Goal: Obtain resource: Download file/media

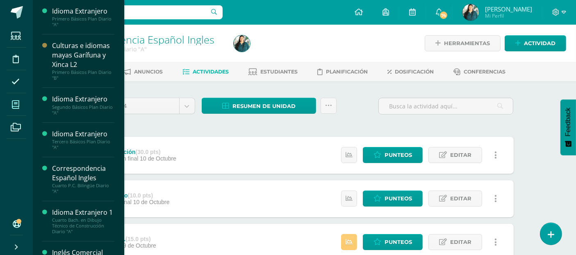
click at [19, 103] on icon at bounding box center [15, 104] width 7 height 8
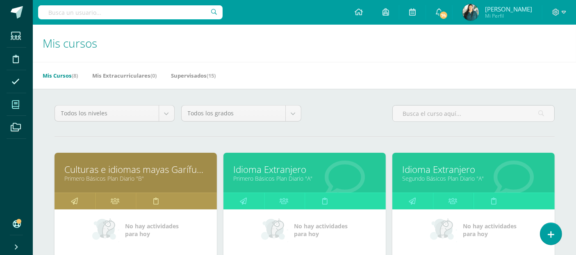
click at [16, 108] on span at bounding box center [16, 104] width 18 height 18
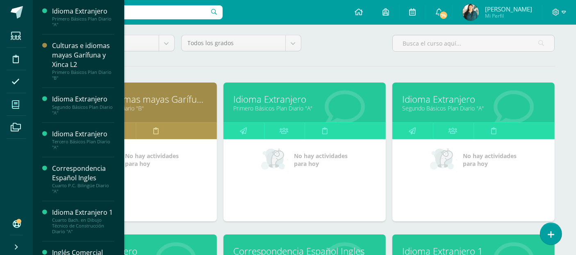
scroll to position [116, 0]
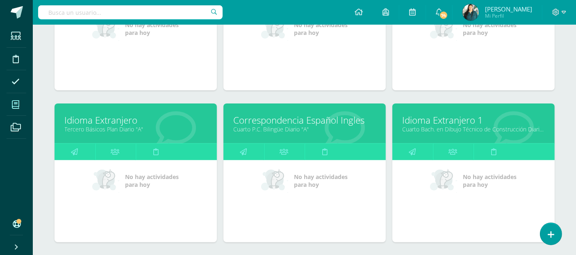
scroll to position [200, 0]
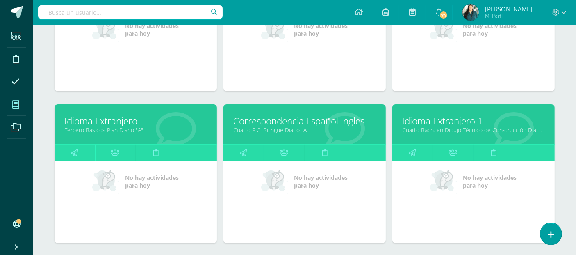
click at [490, 129] on link "Cuarto Bach. en Dibujo Técnico de Construcción Diario "A"" at bounding box center [474, 130] width 142 height 8
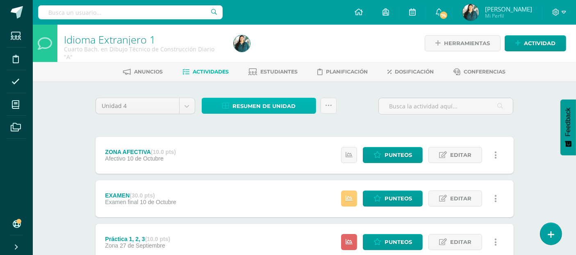
click at [266, 107] on span "Resumen de unidad" at bounding box center [264, 105] width 63 height 15
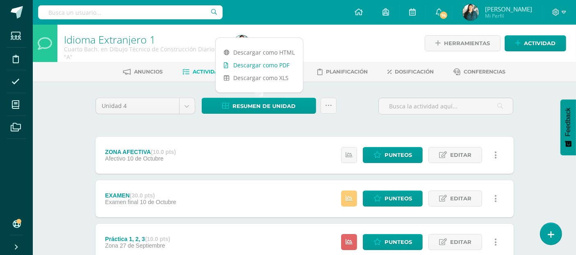
click at [269, 65] on link "Descargar como PDF" at bounding box center [259, 65] width 87 height 13
